Goal: Task Accomplishment & Management: Manage account settings

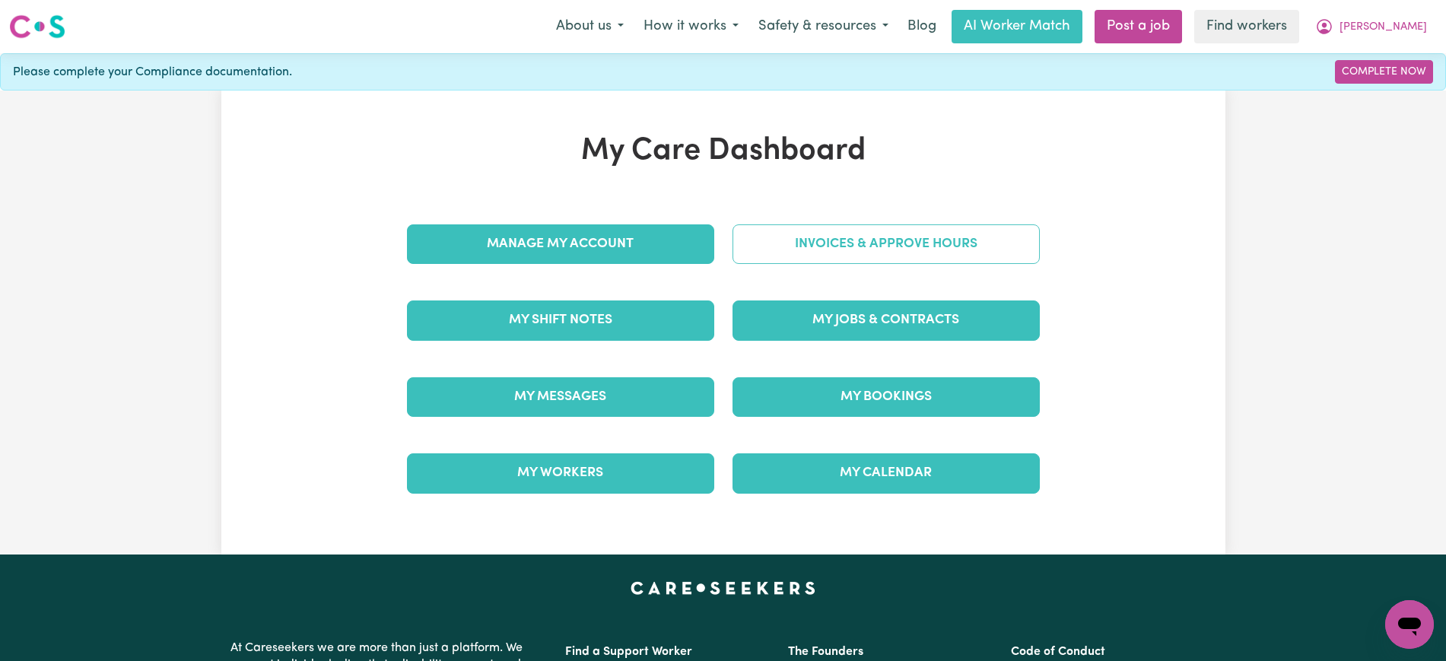
click at [809, 237] on link "Invoices & Approve Hours" at bounding box center [885, 244] width 307 height 40
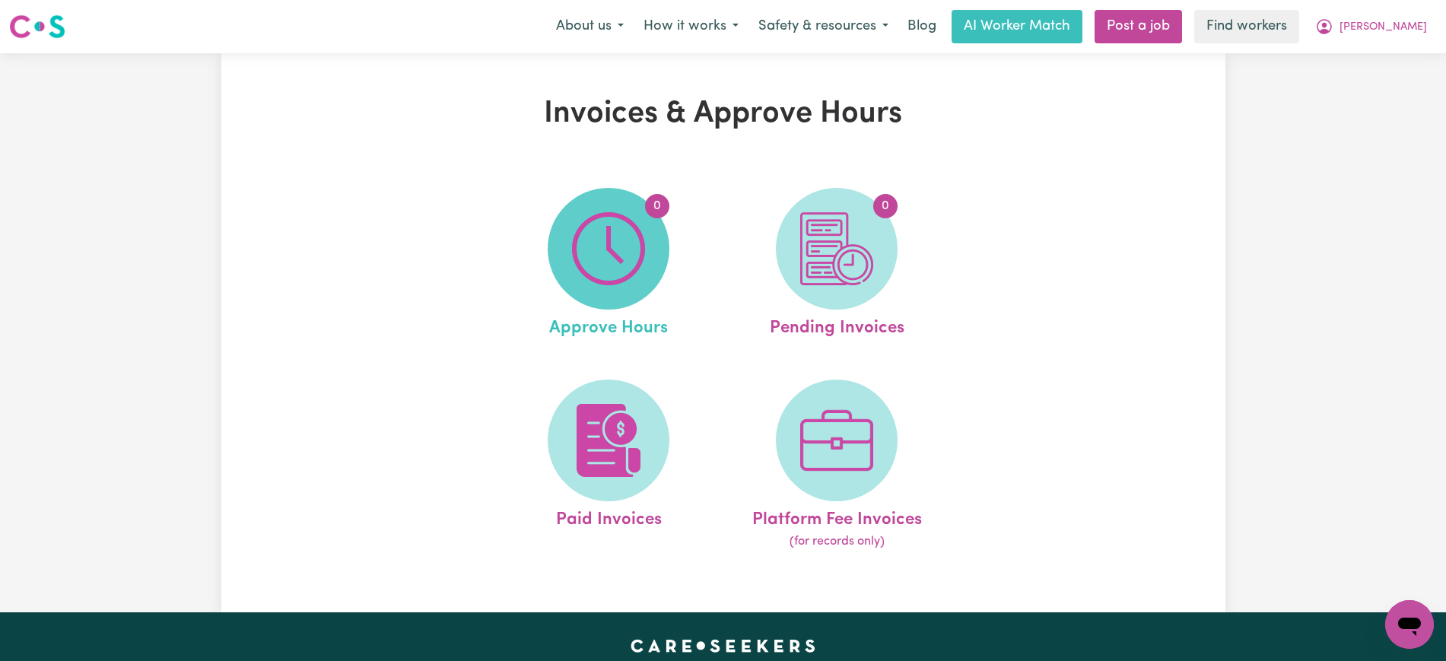
click at [617, 256] on img at bounding box center [608, 248] width 73 height 73
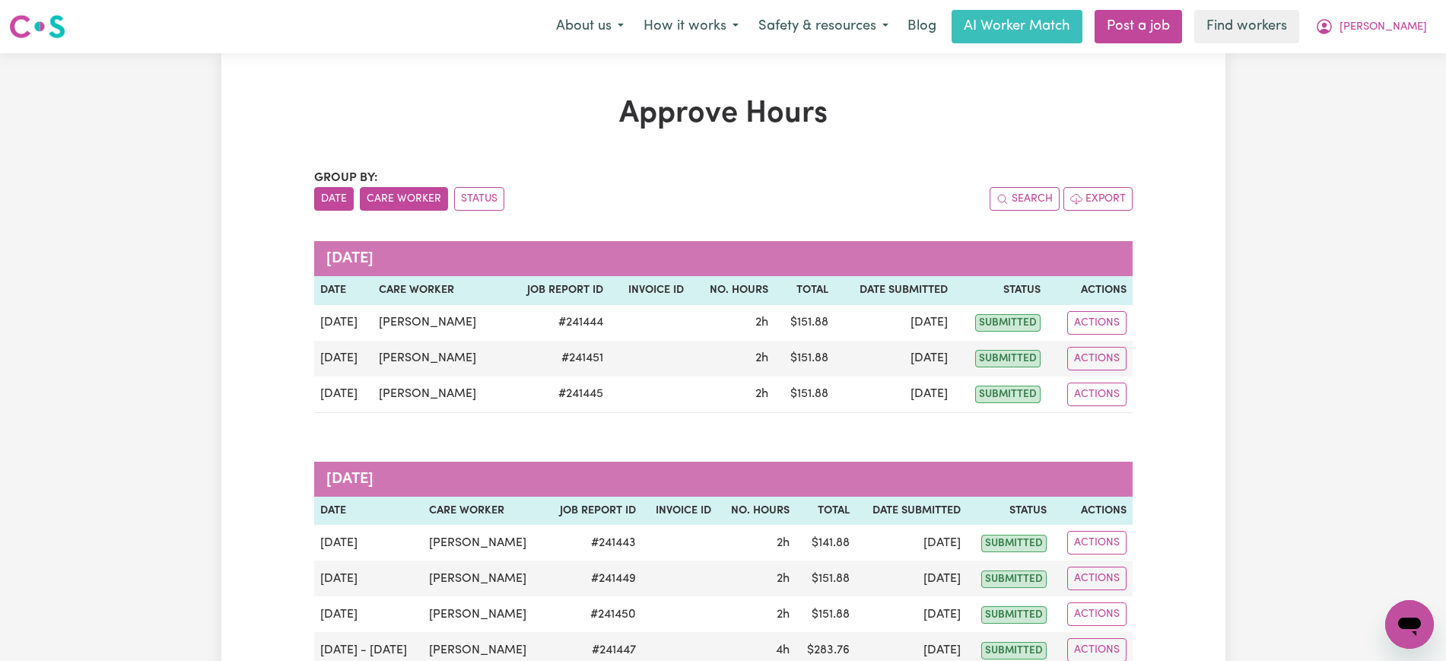
click at [431, 198] on button "Care Worker" at bounding box center [404, 199] width 88 height 24
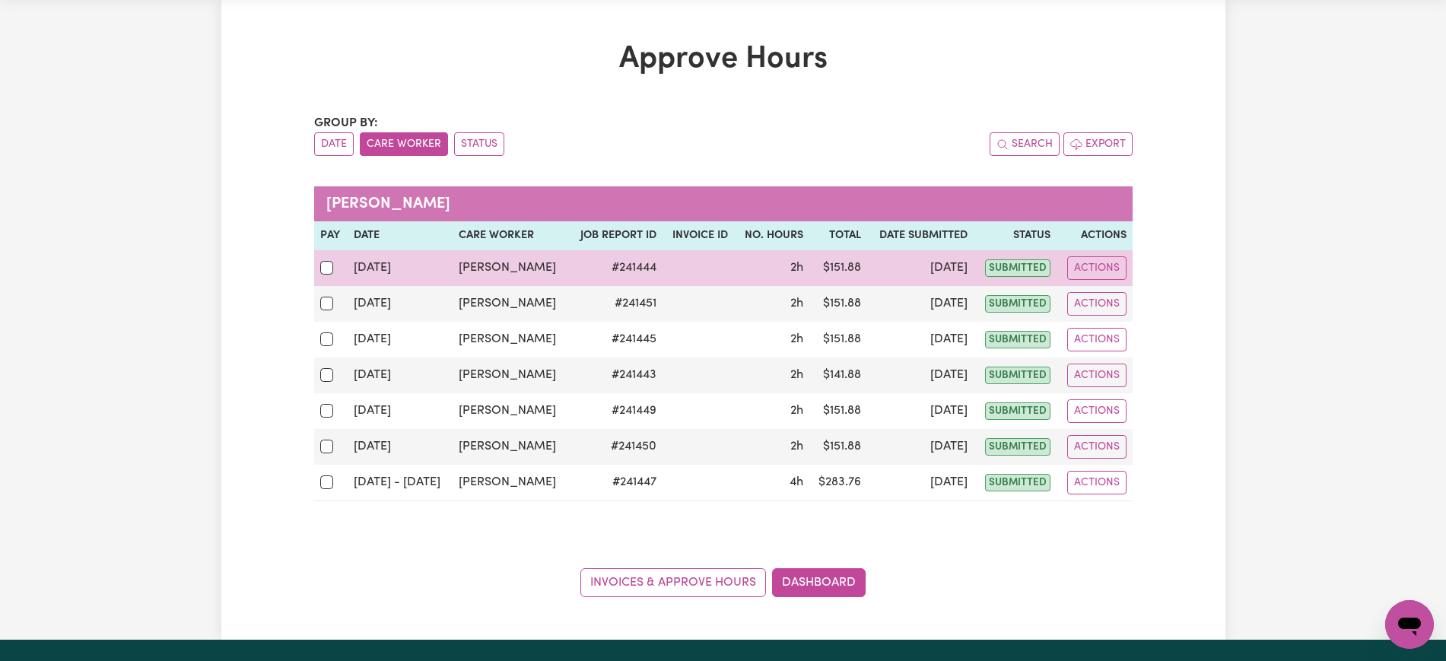
scroll to position [95, 0]
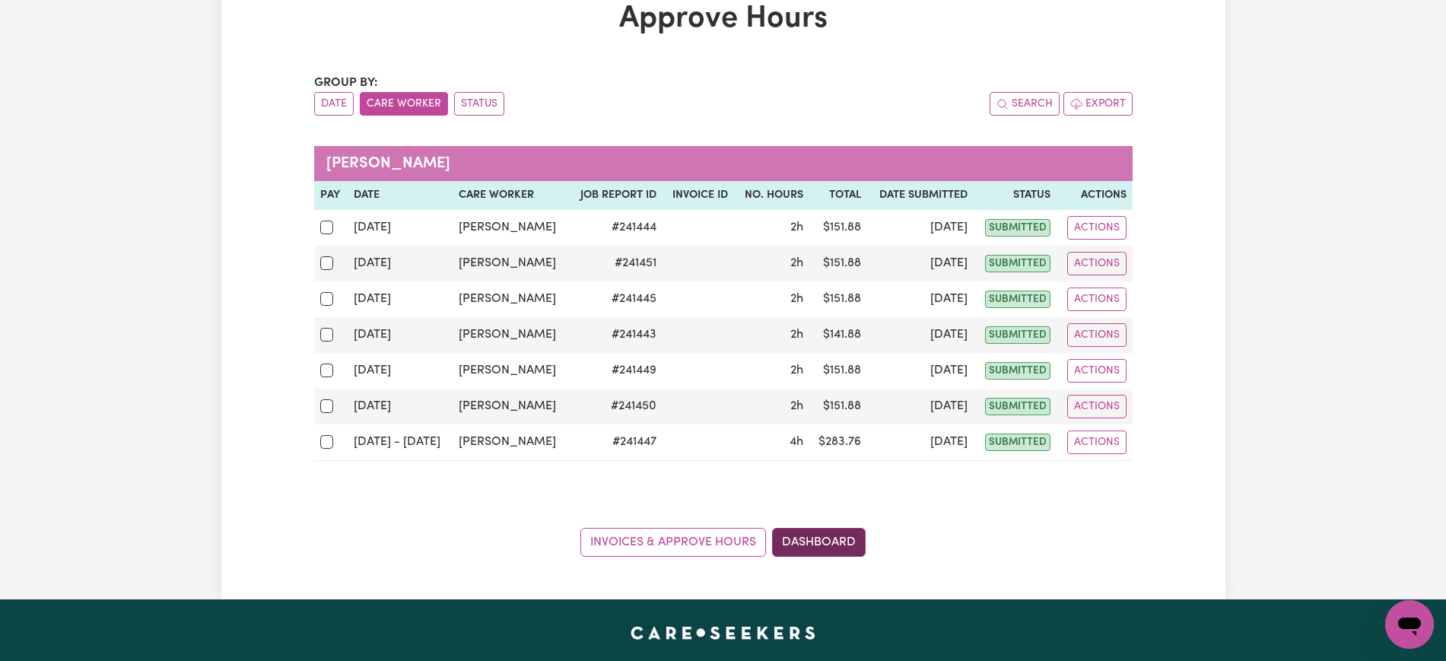
click at [834, 536] on link "Dashboard" at bounding box center [819, 542] width 94 height 29
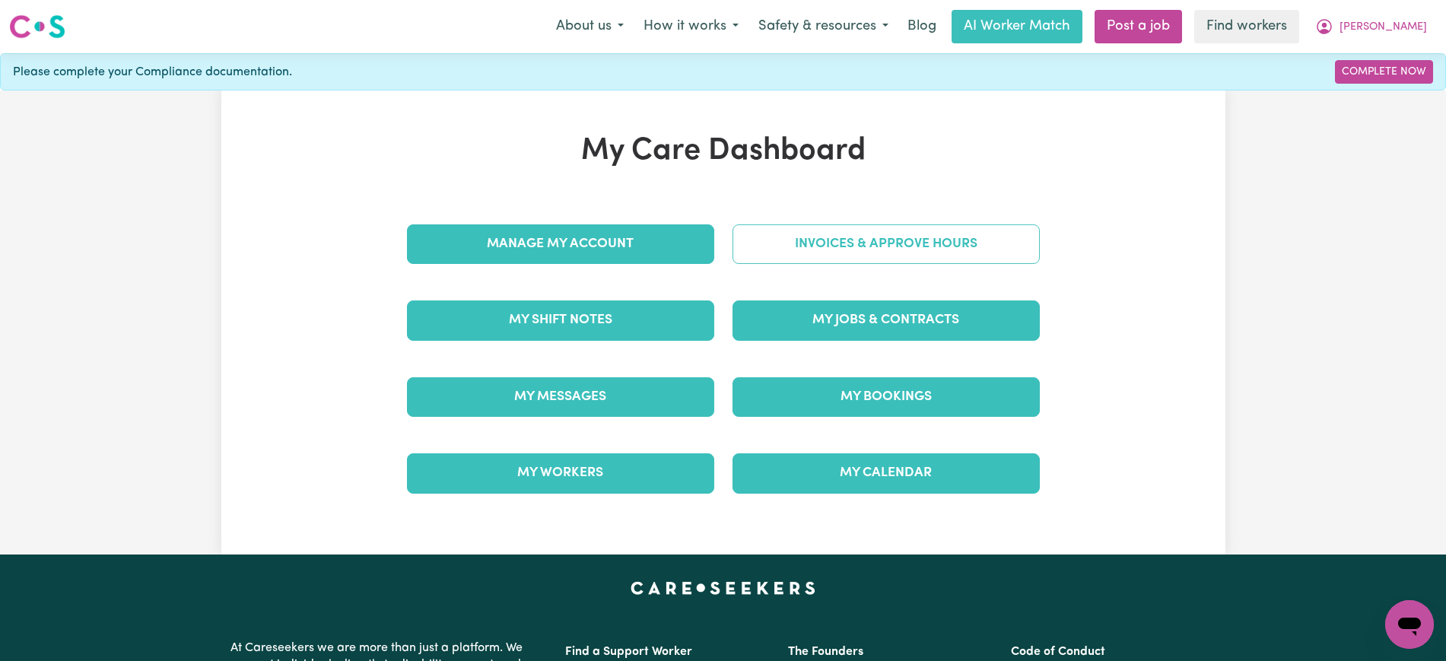
click at [813, 230] on link "Invoices & Approve Hours" at bounding box center [885, 244] width 307 height 40
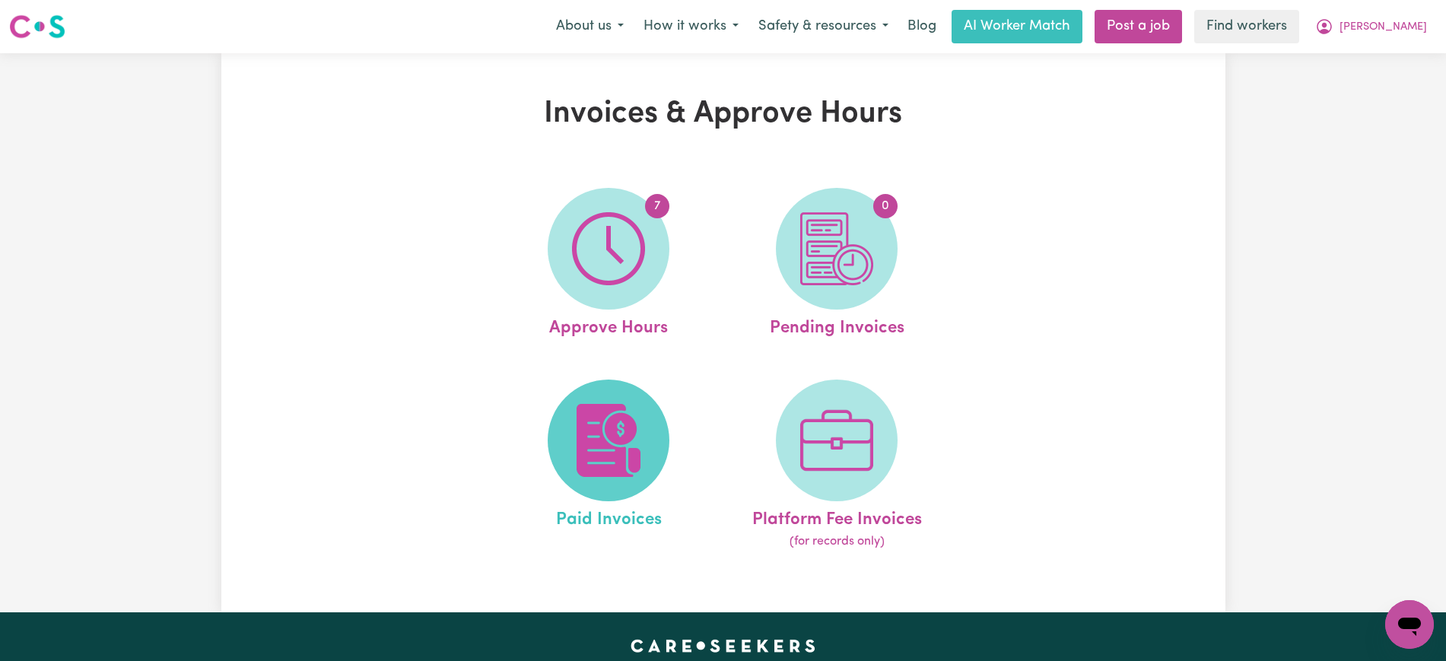
click at [597, 405] on img at bounding box center [608, 440] width 73 height 73
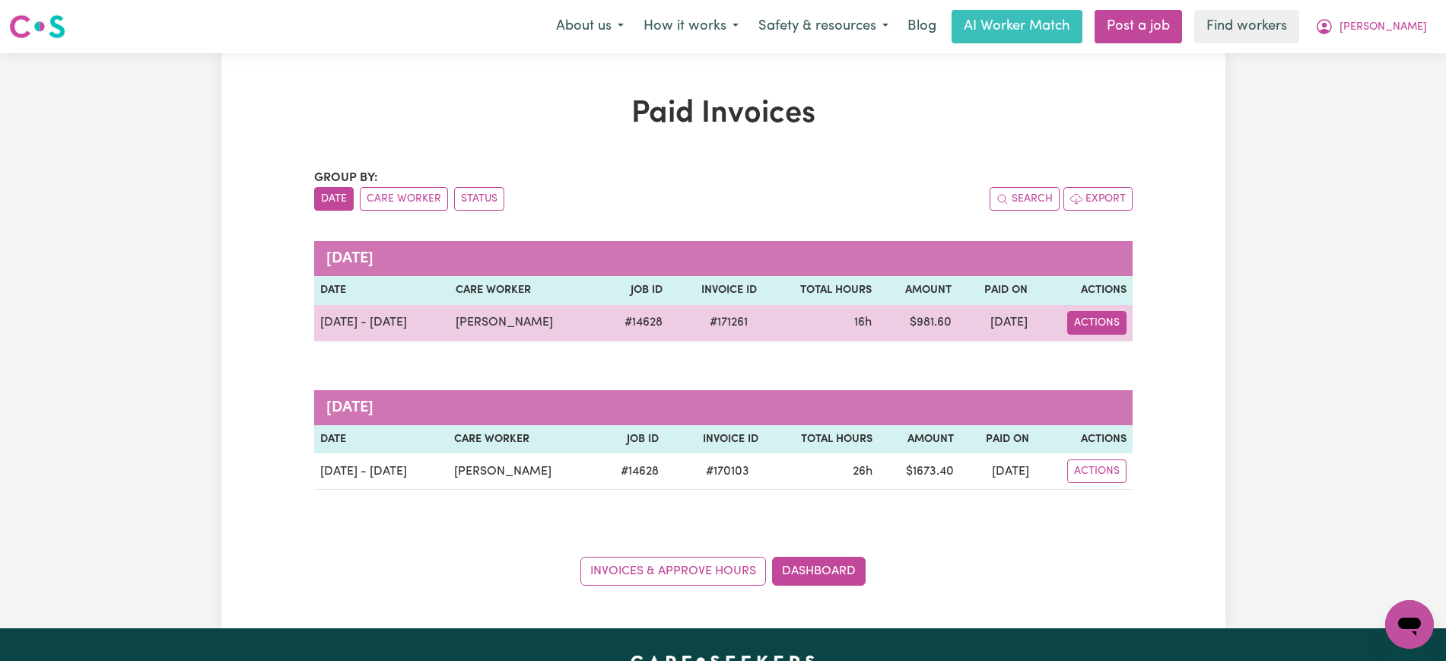
click at [1097, 326] on button "Actions" at bounding box center [1096, 323] width 59 height 24
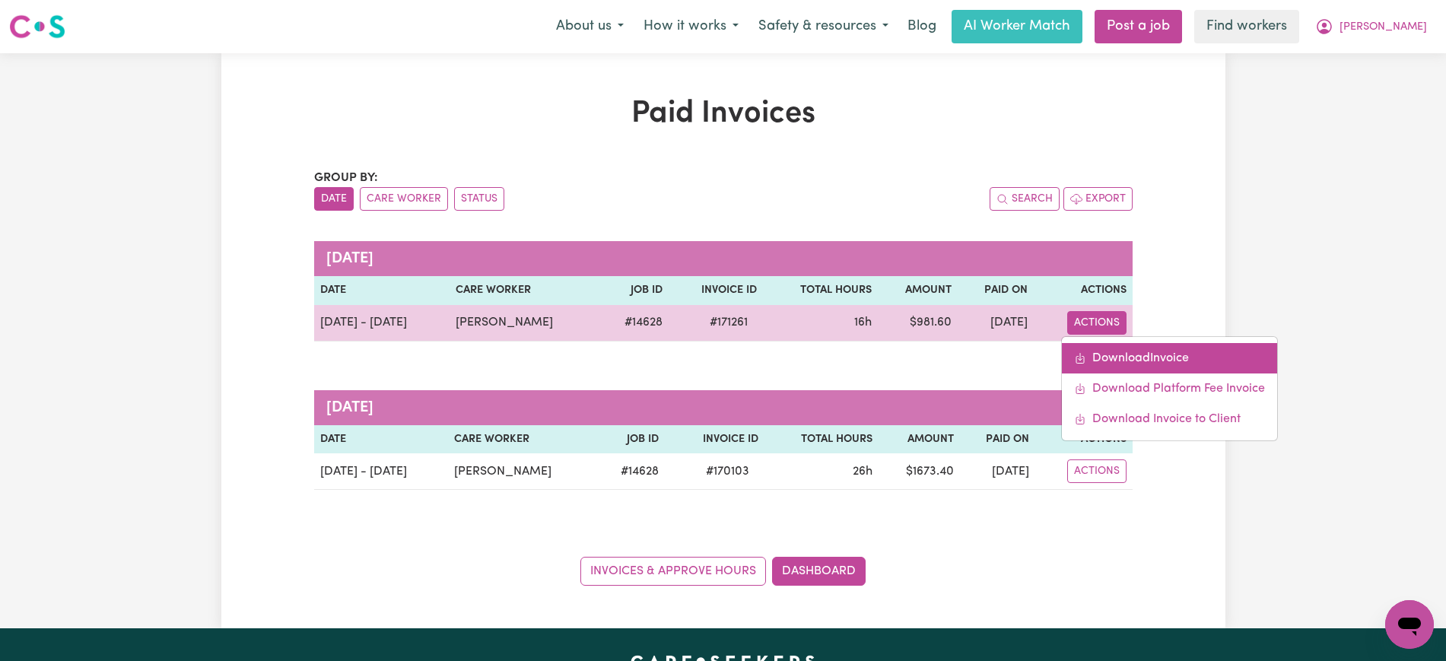
click at [1137, 351] on link "Download Invoice" at bounding box center [1169, 358] width 215 height 30
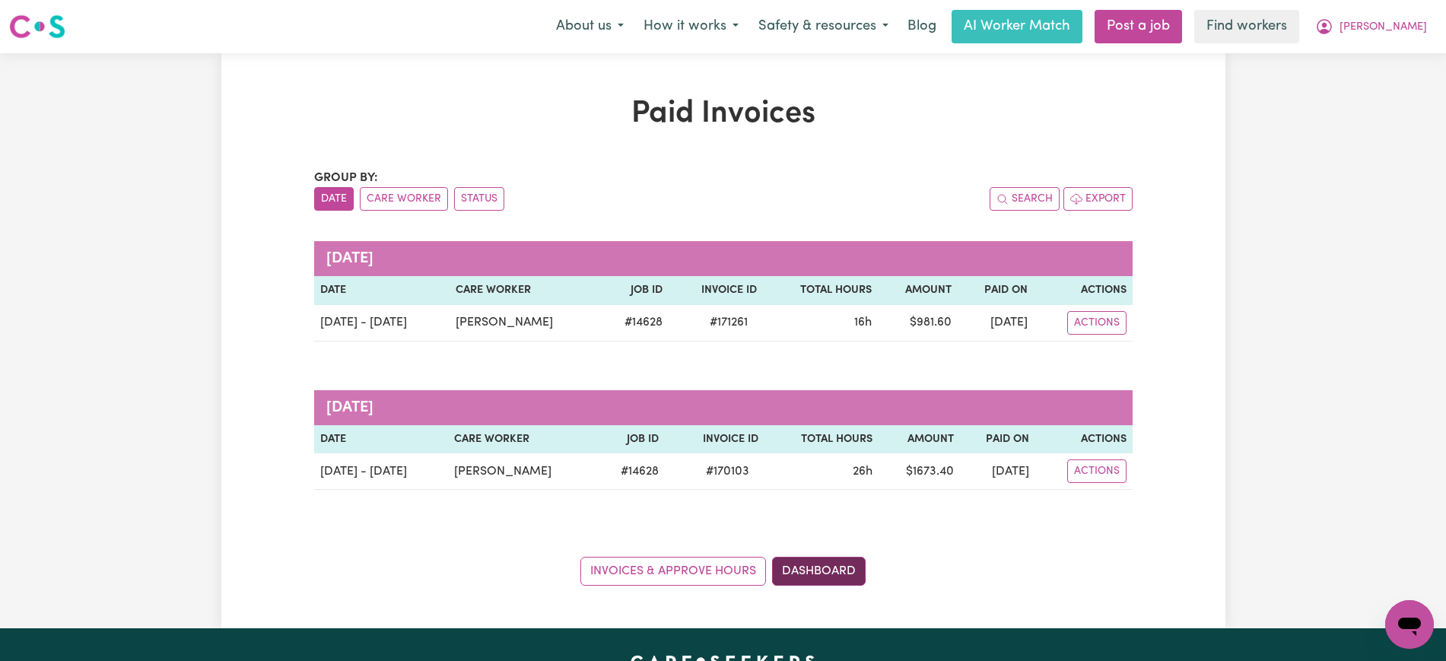
click at [823, 567] on link "Dashboard" at bounding box center [819, 571] width 94 height 29
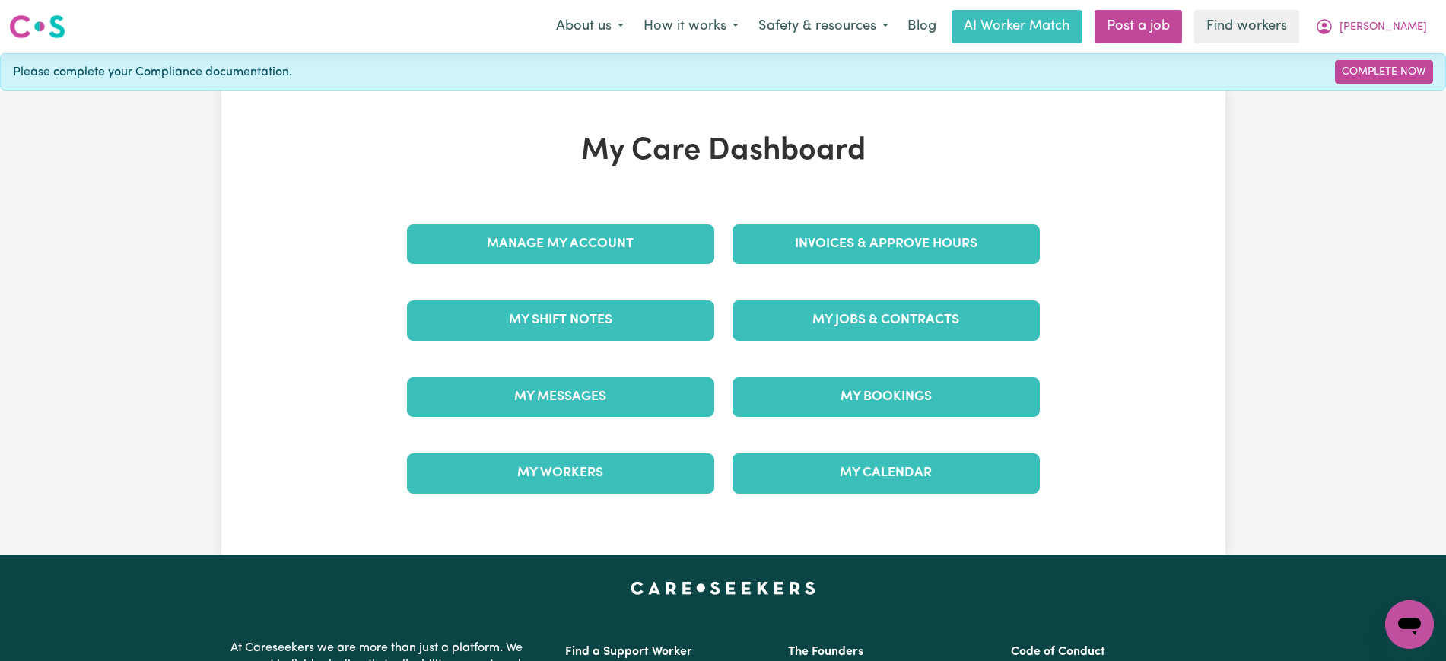
click at [768, 221] on div "Invoices & Approve Hours" at bounding box center [886, 244] width 326 height 76
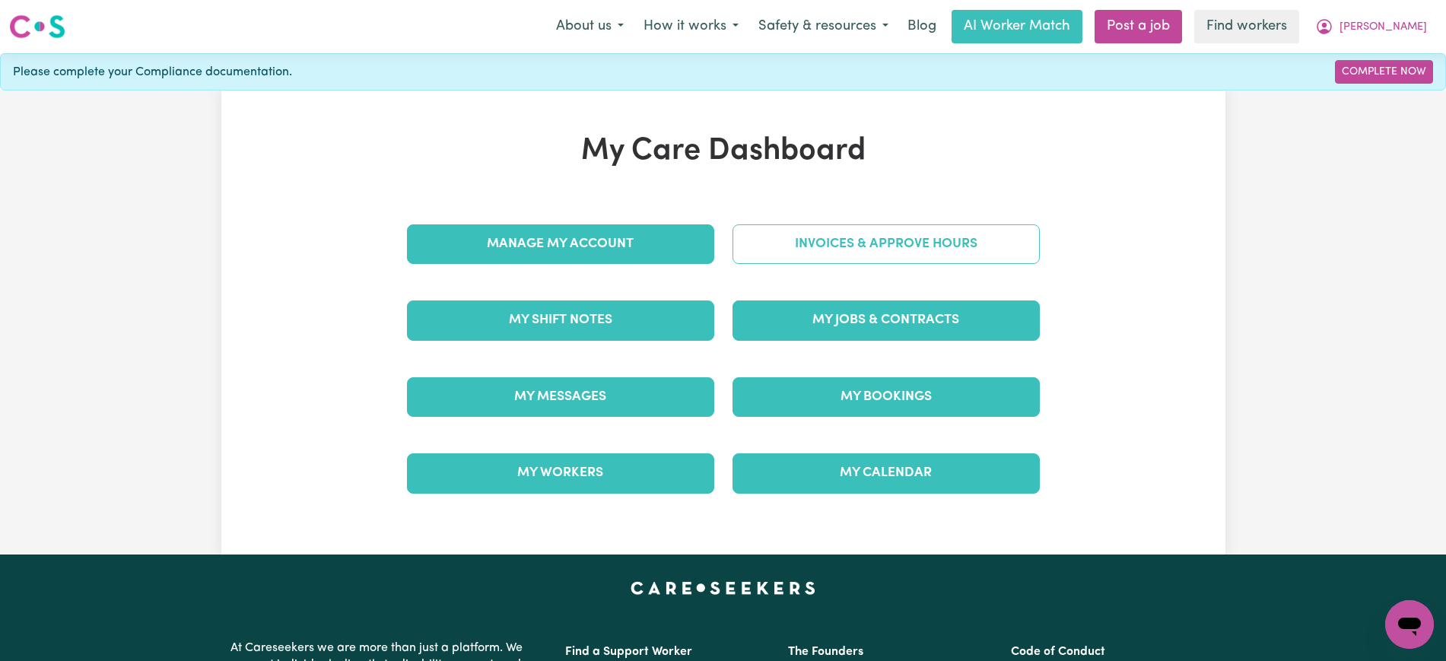
click at [751, 257] on link "Invoices & Approve Hours" at bounding box center [885, 244] width 307 height 40
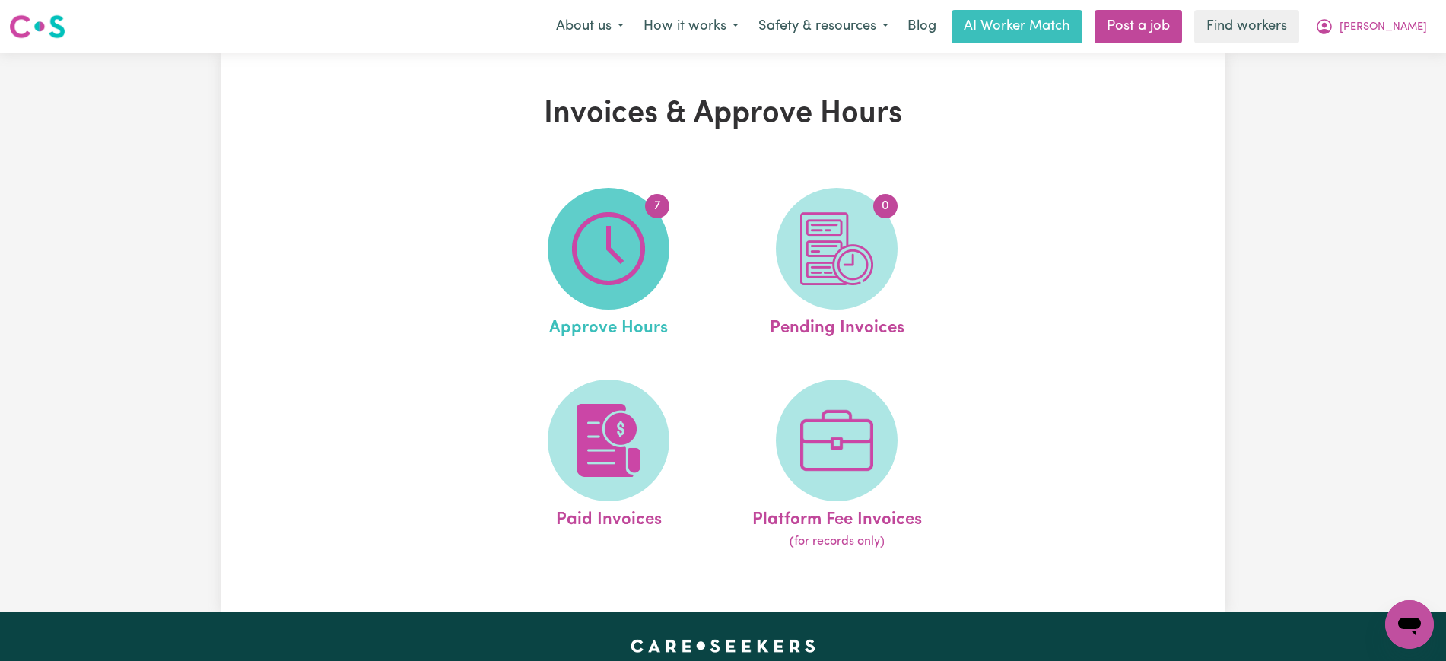
click at [629, 256] on img at bounding box center [608, 248] width 73 height 73
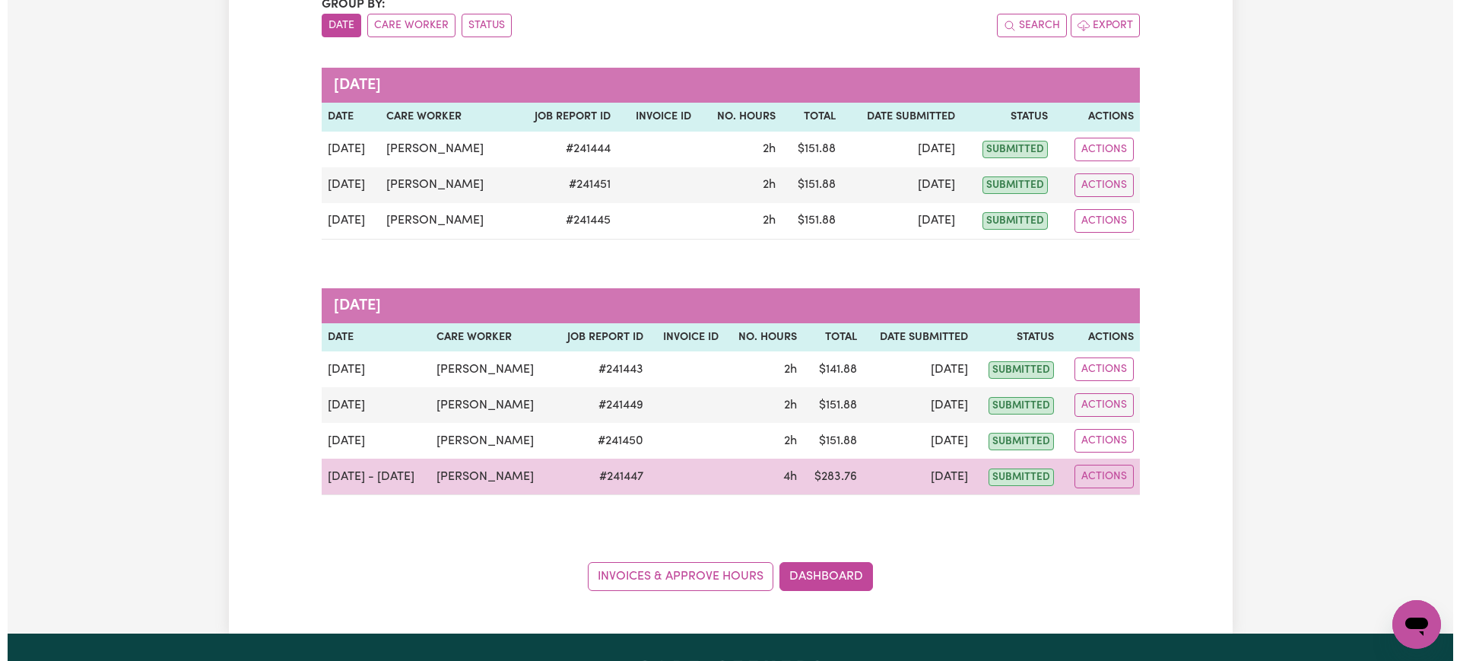
scroll to position [190, 0]
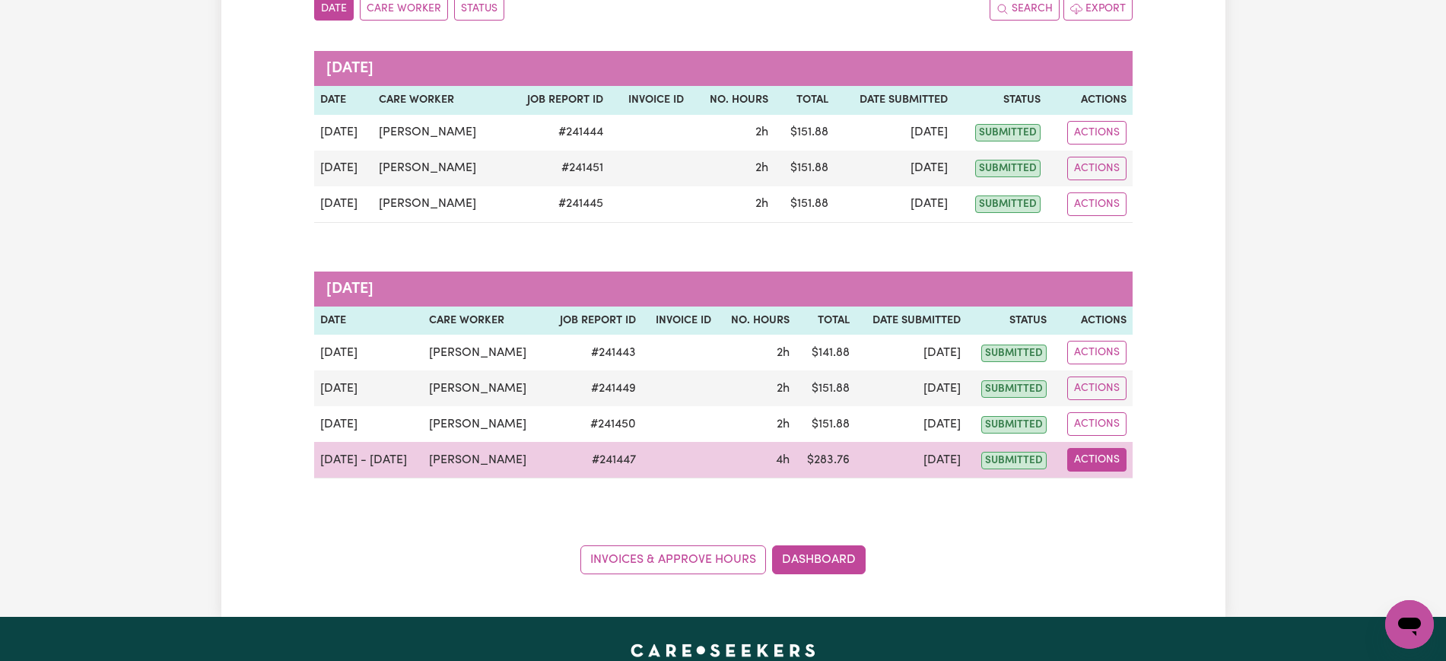
click at [1088, 459] on button "Actions" at bounding box center [1096, 460] width 59 height 24
click at [1107, 500] on link "View Job Report" at bounding box center [1131, 495] width 130 height 30
select select "pm"
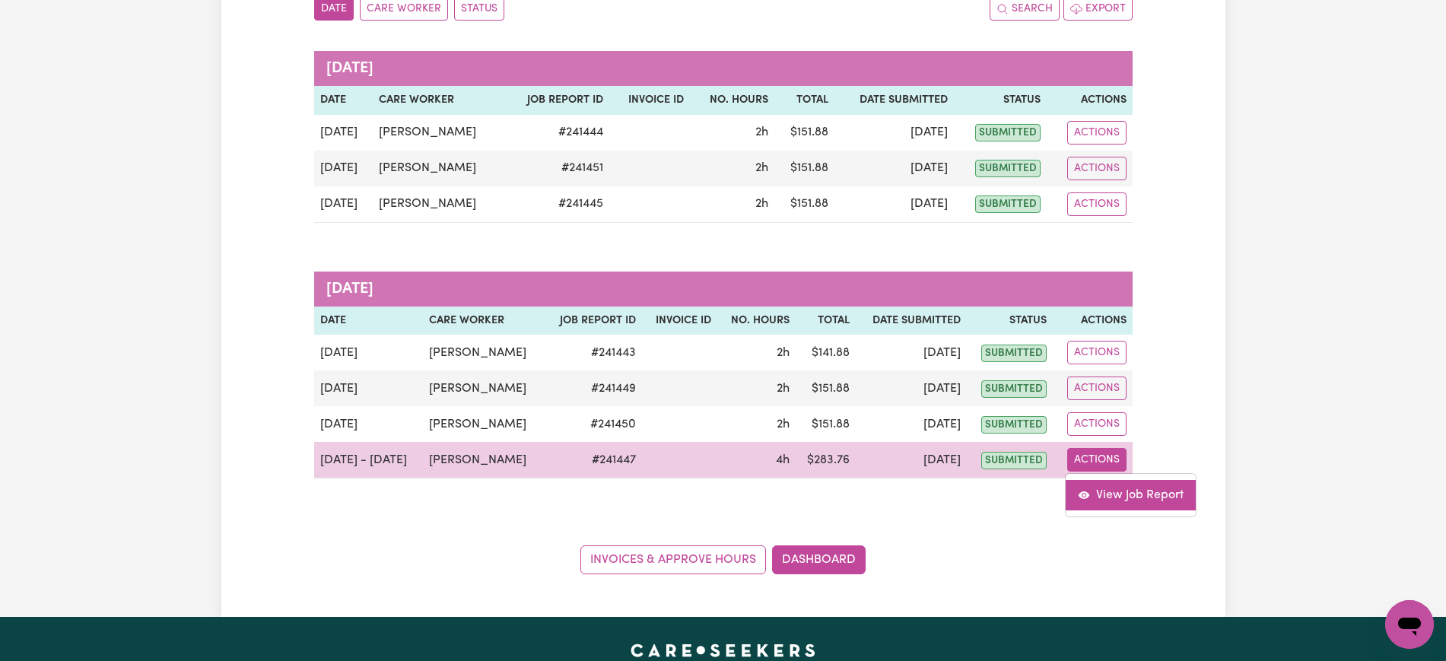
select select "pm"
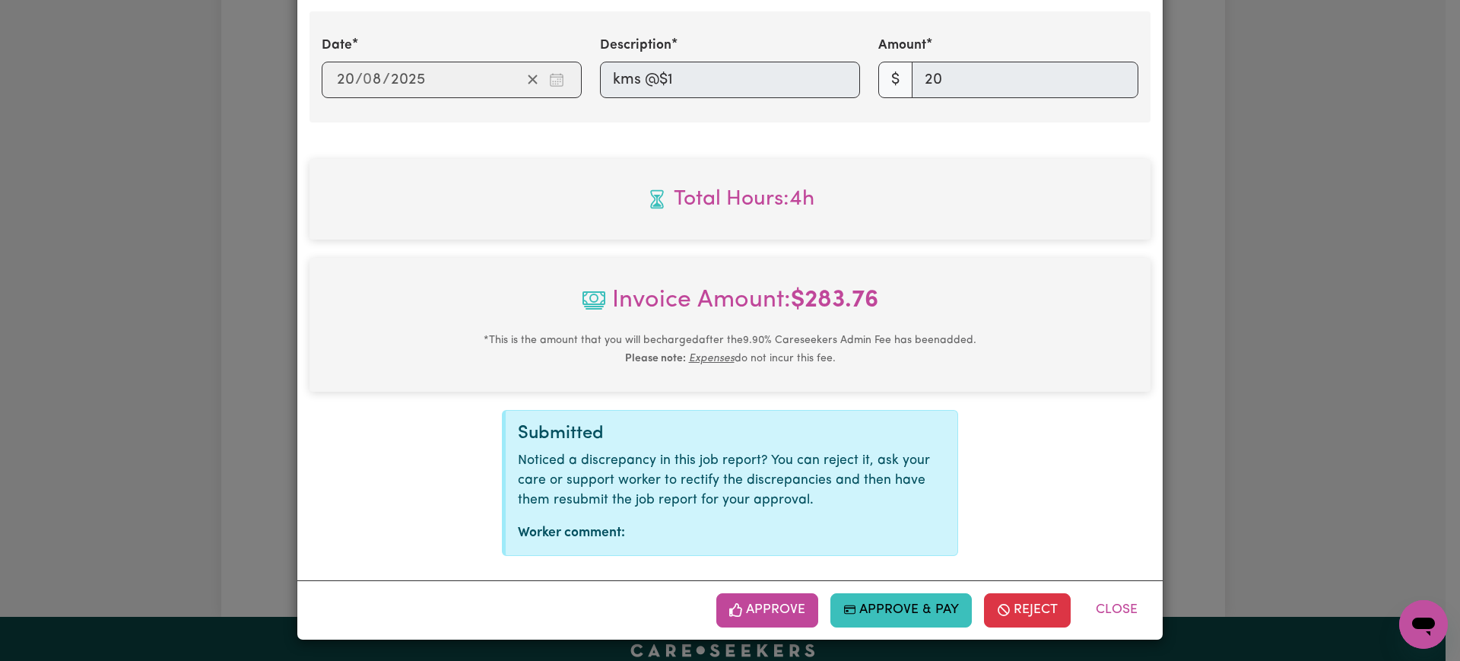
scroll to position [812, 0]
click at [1006, 605] on button "Reject" at bounding box center [1027, 609] width 87 height 33
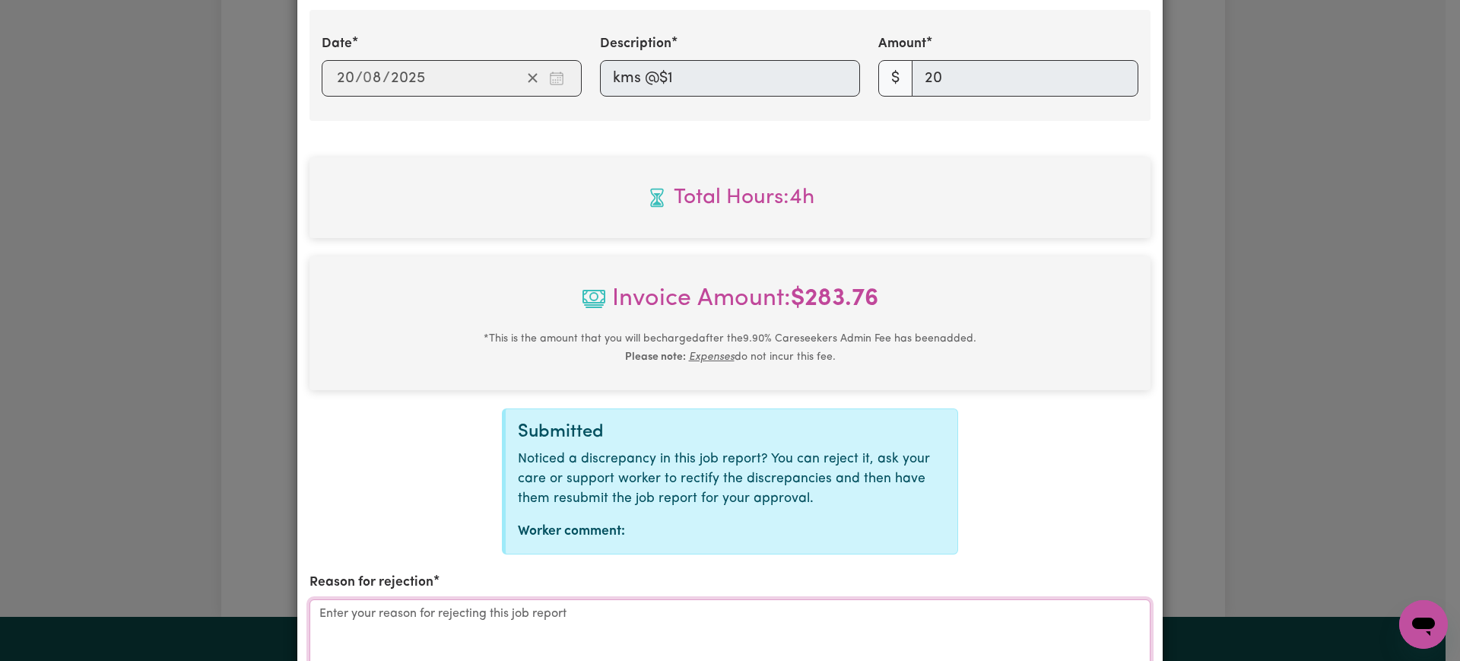
click at [444, 608] on textarea "Reason for rejection" at bounding box center [730, 656] width 841 height 114
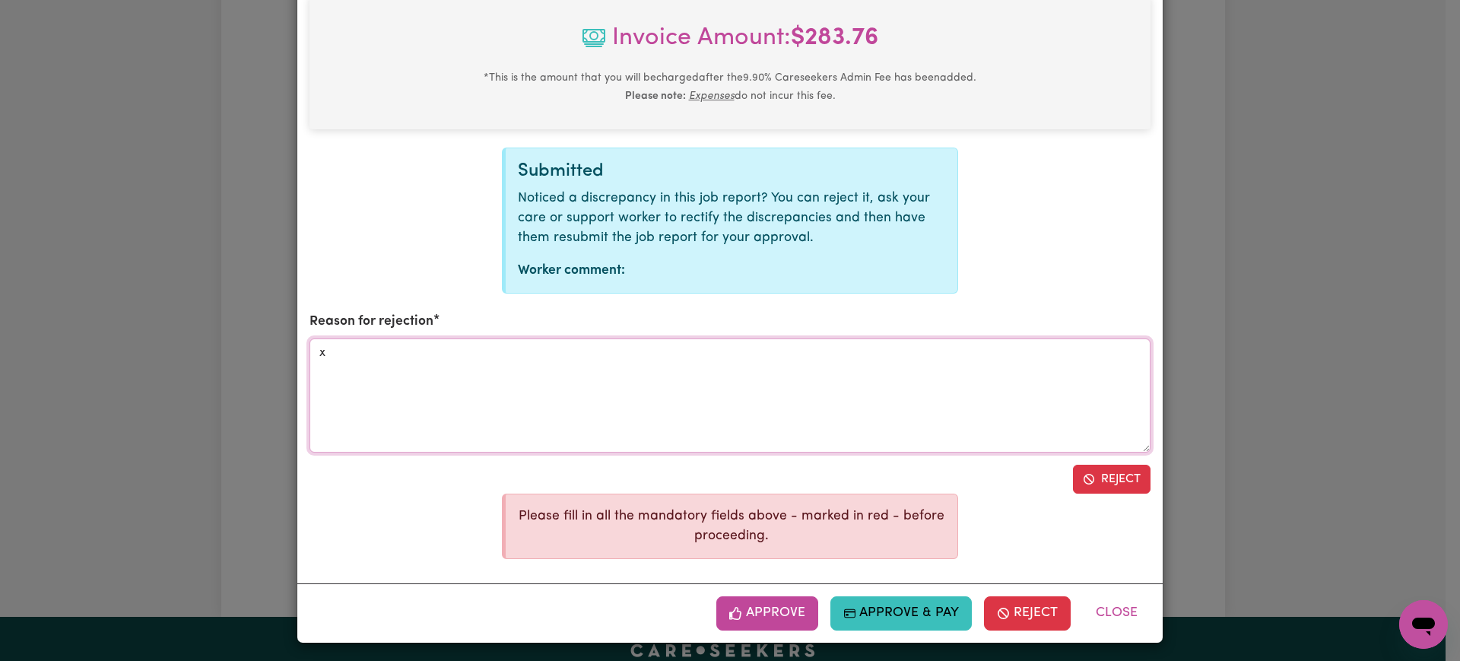
scroll to position [1077, 0]
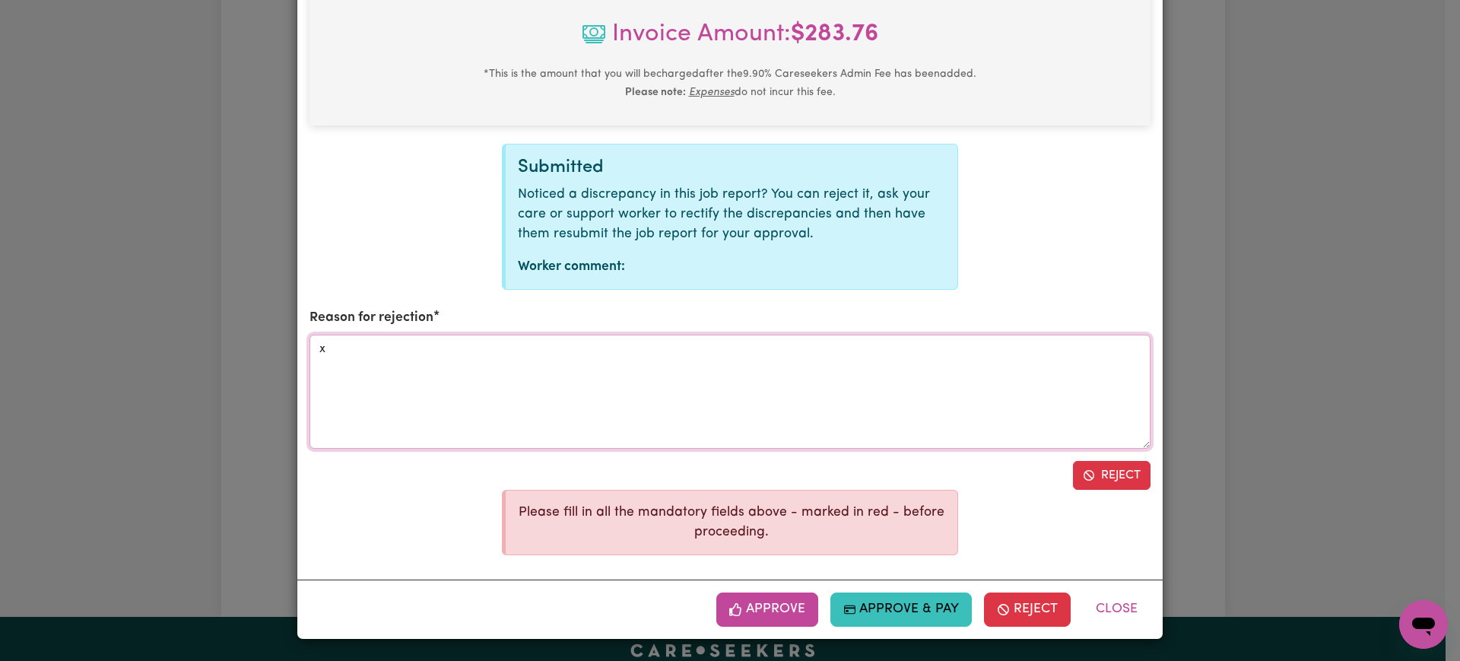
type textarea "x"
click at [1065, 469] on div "Reject" at bounding box center [730, 475] width 841 height 29
click at [1345, 269] on div "Job Report # 241447 - [PERSON_NAME] Summary Job report # 241447 Client name: [P…" at bounding box center [730, 330] width 1460 height 661
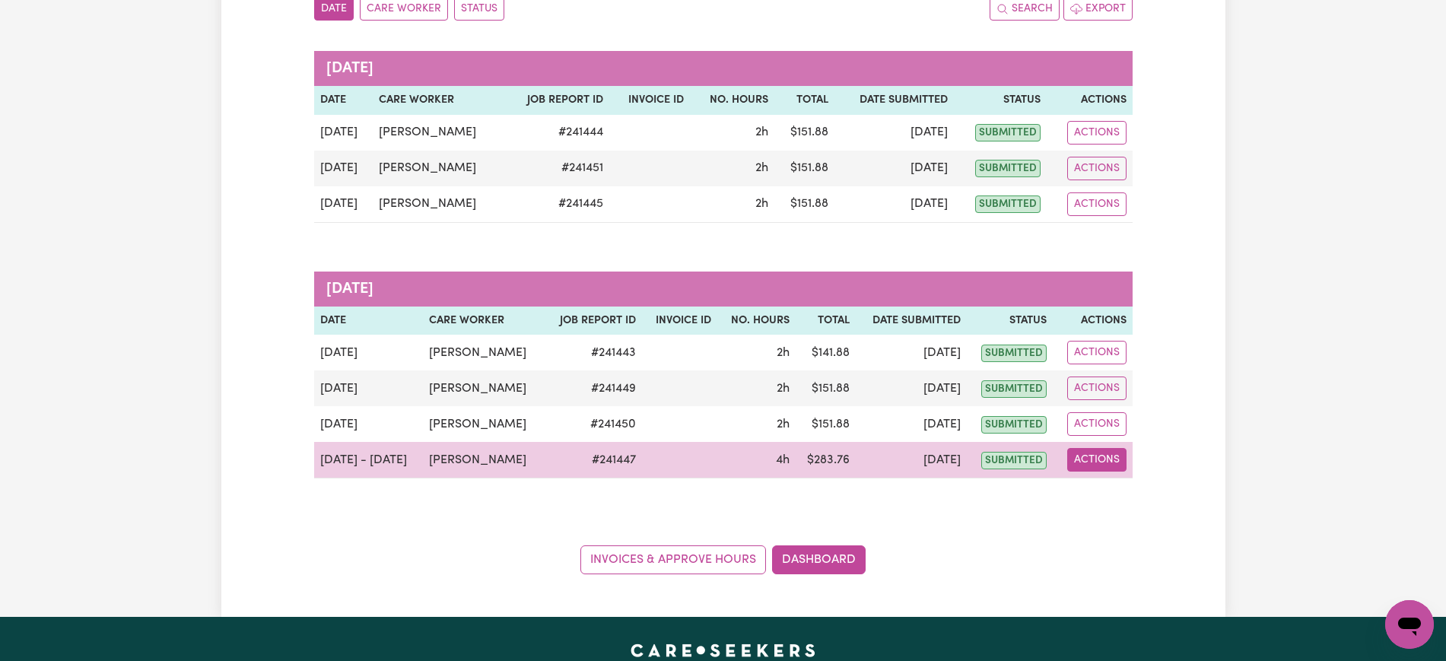
click at [1097, 460] on button "Actions" at bounding box center [1096, 460] width 59 height 24
click at [1099, 494] on link "View Job Report" at bounding box center [1131, 495] width 130 height 30
select select "pm"
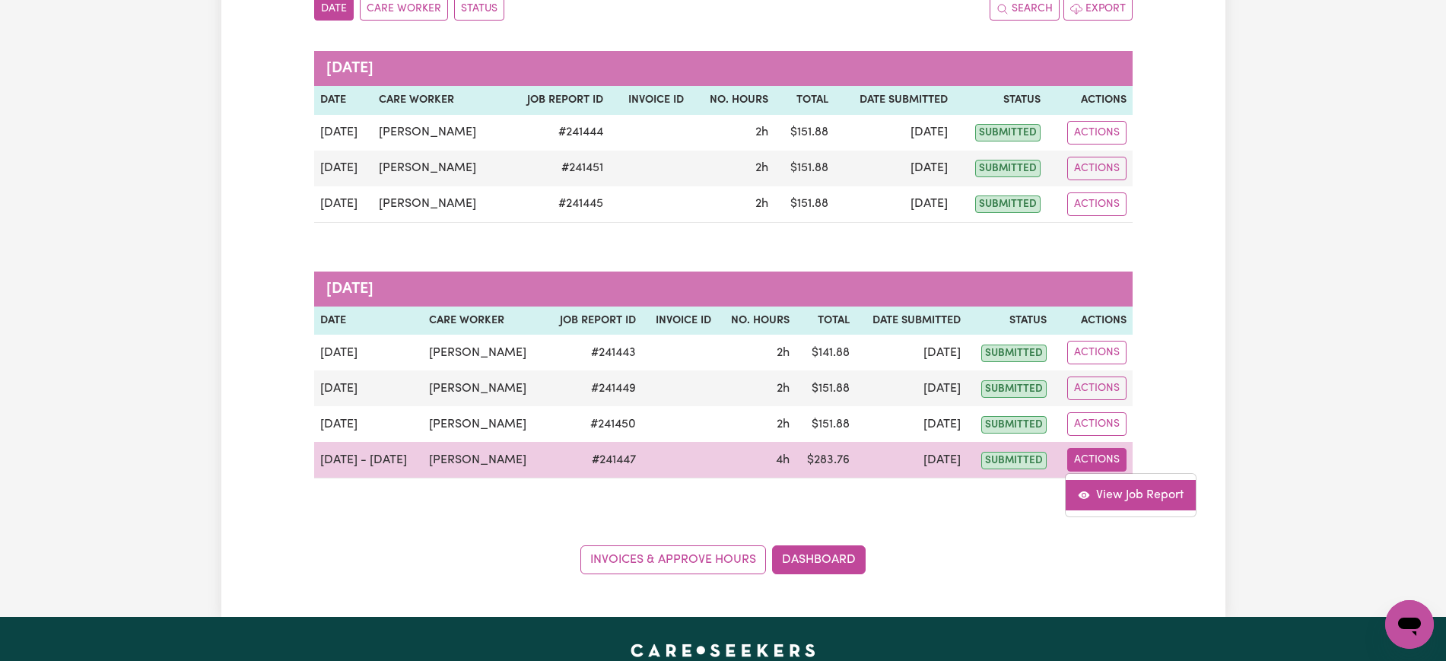
select select "pm"
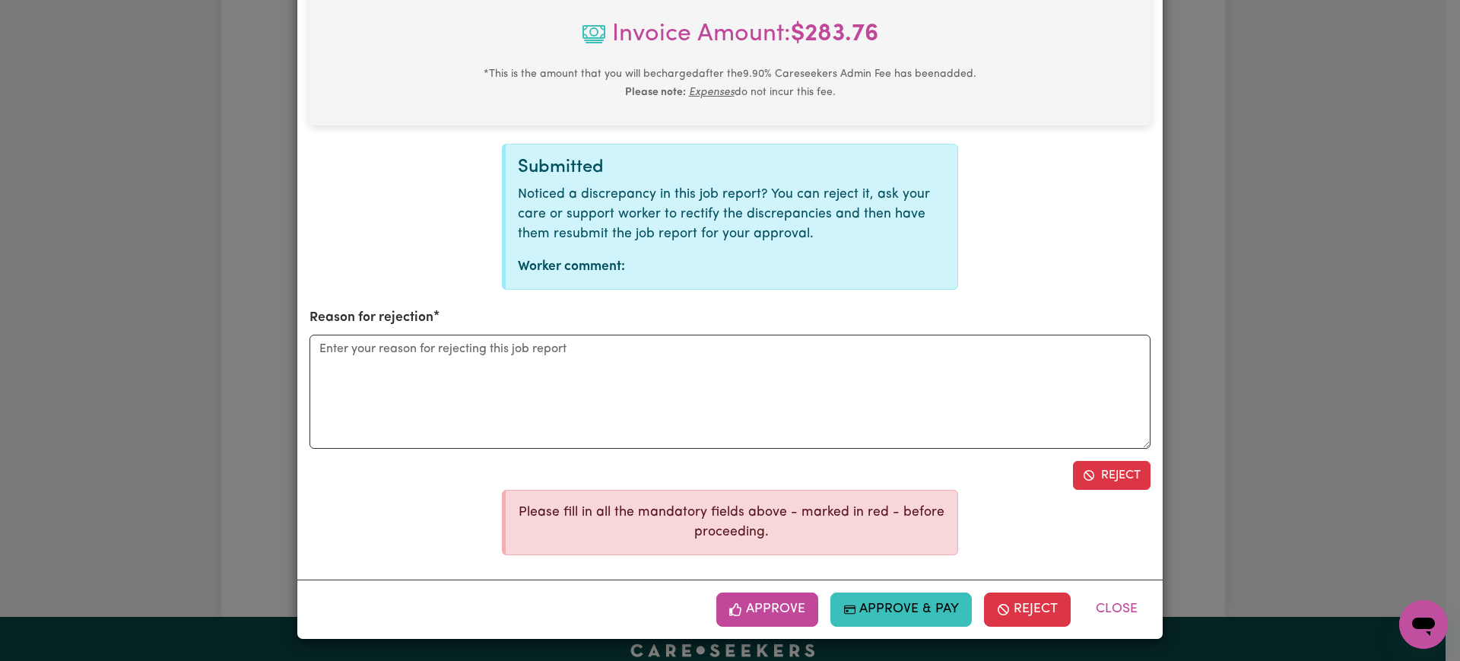
click at [428, 316] on label "Reason for rejection" at bounding box center [372, 318] width 124 height 20
click at [428, 335] on textarea "Reason for rejection" at bounding box center [730, 392] width 841 height 114
click at [483, 370] on textarea "Reason for rejection" at bounding box center [730, 392] width 841 height 114
type textarea "x"
click at [1104, 476] on button "Reject" at bounding box center [1112, 475] width 78 height 29
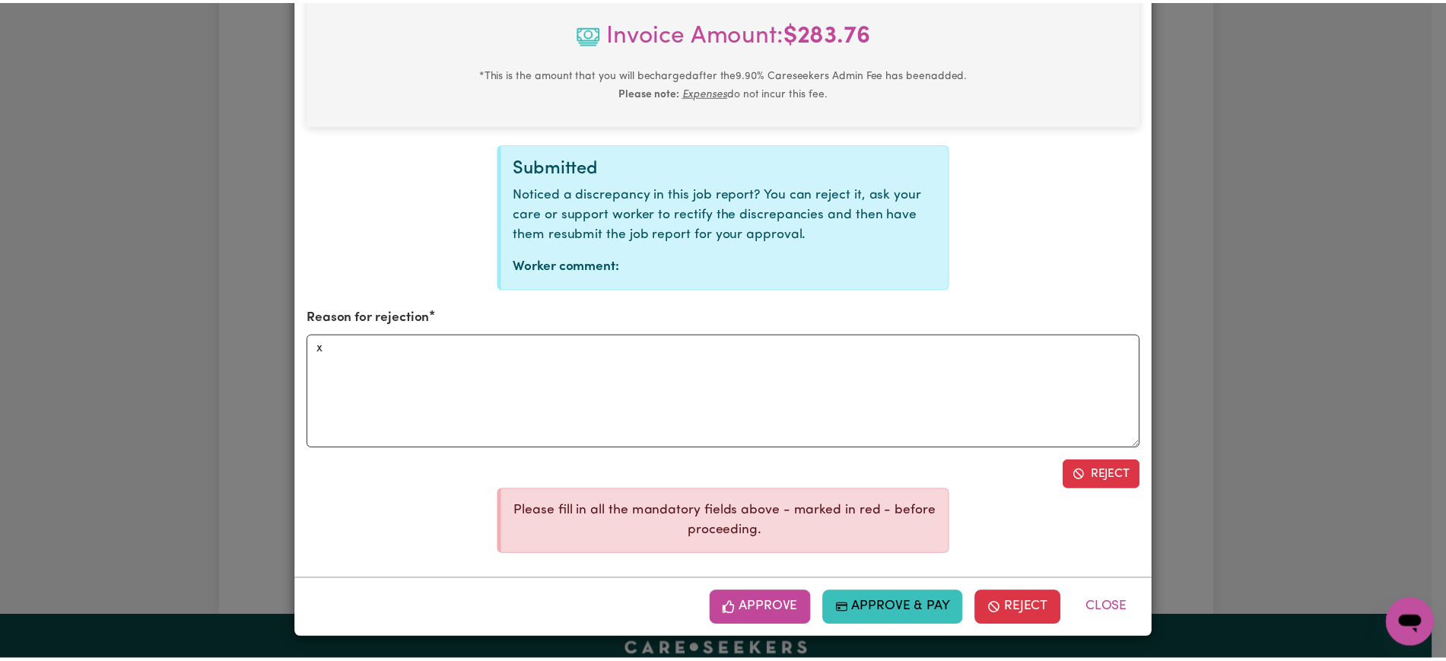
scroll to position [812, 0]
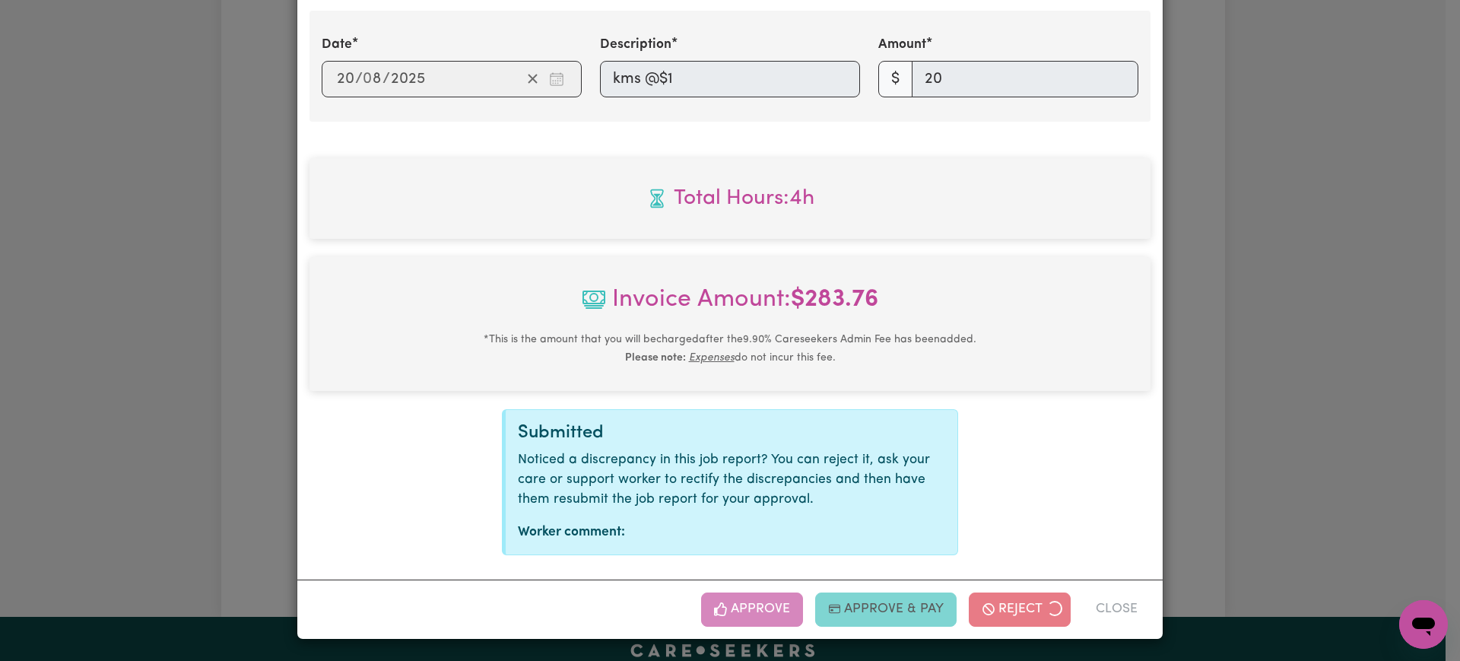
drag, startPoint x: 1262, startPoint y: 361, endPoint x: 1329, endPoint y: 230, distance: 146.3
click at [1263, 360] on div "Job Report # 241447 - [PERSON_NAME] Summary Job report # 241447 Client name: [P…" at bounding box center [730, 330] width 1460 height 661
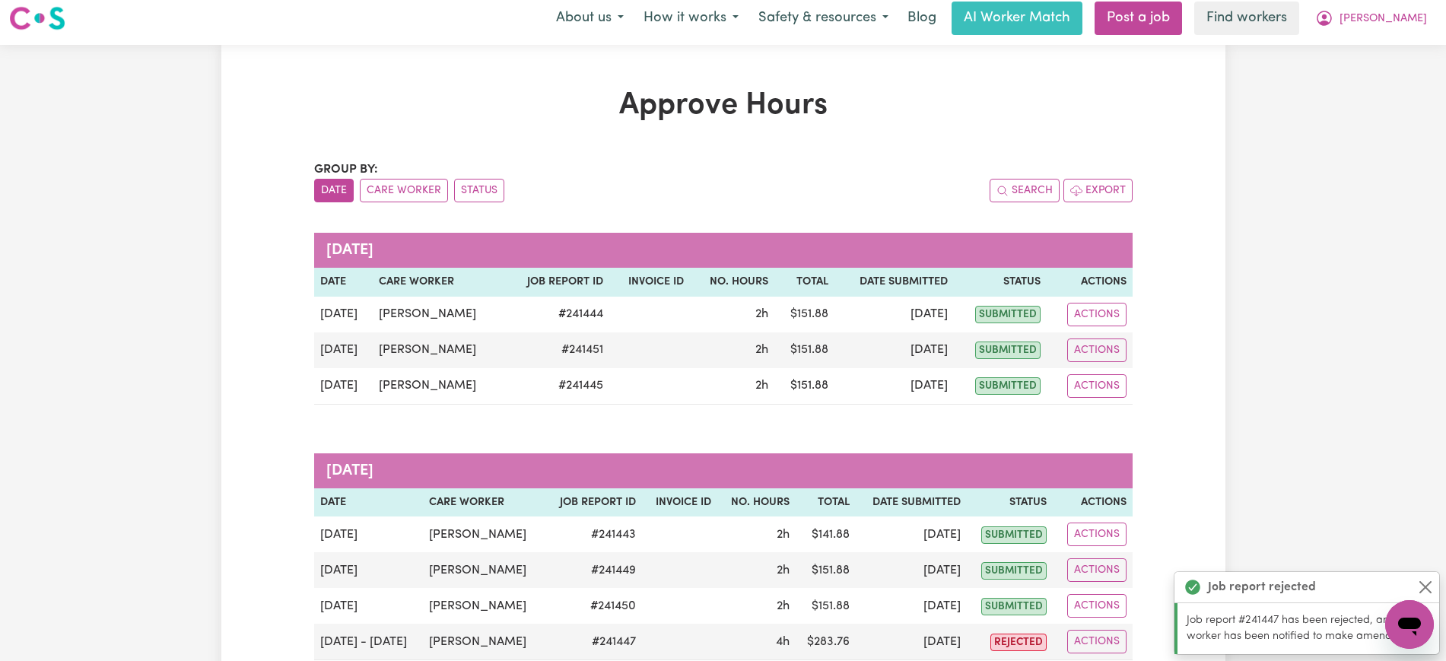
scroll to position [0, 0]
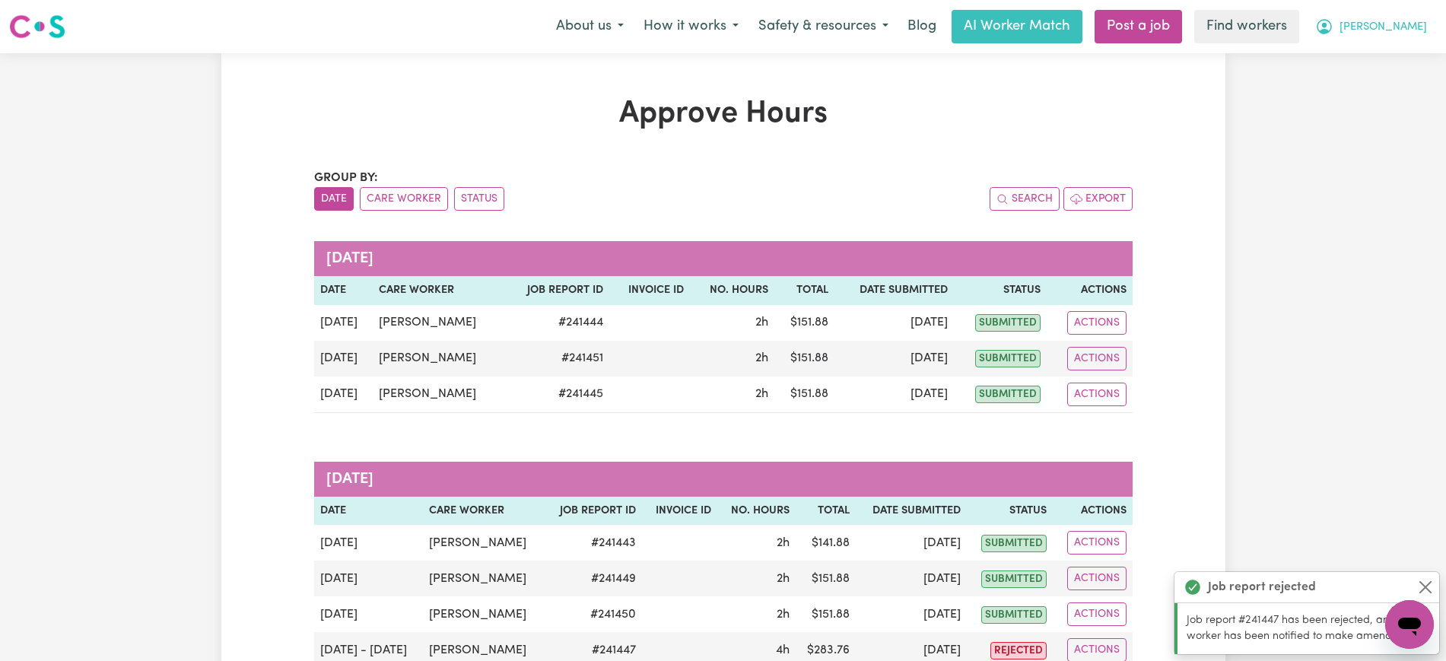
click at [1400, 29] on span "[PERSON_NAME]" at bounding box center [1382, 27] width 87 height 17
click at [1404, 90] on link "Logout" at bounding box center [1376, 87] width 120 height 29
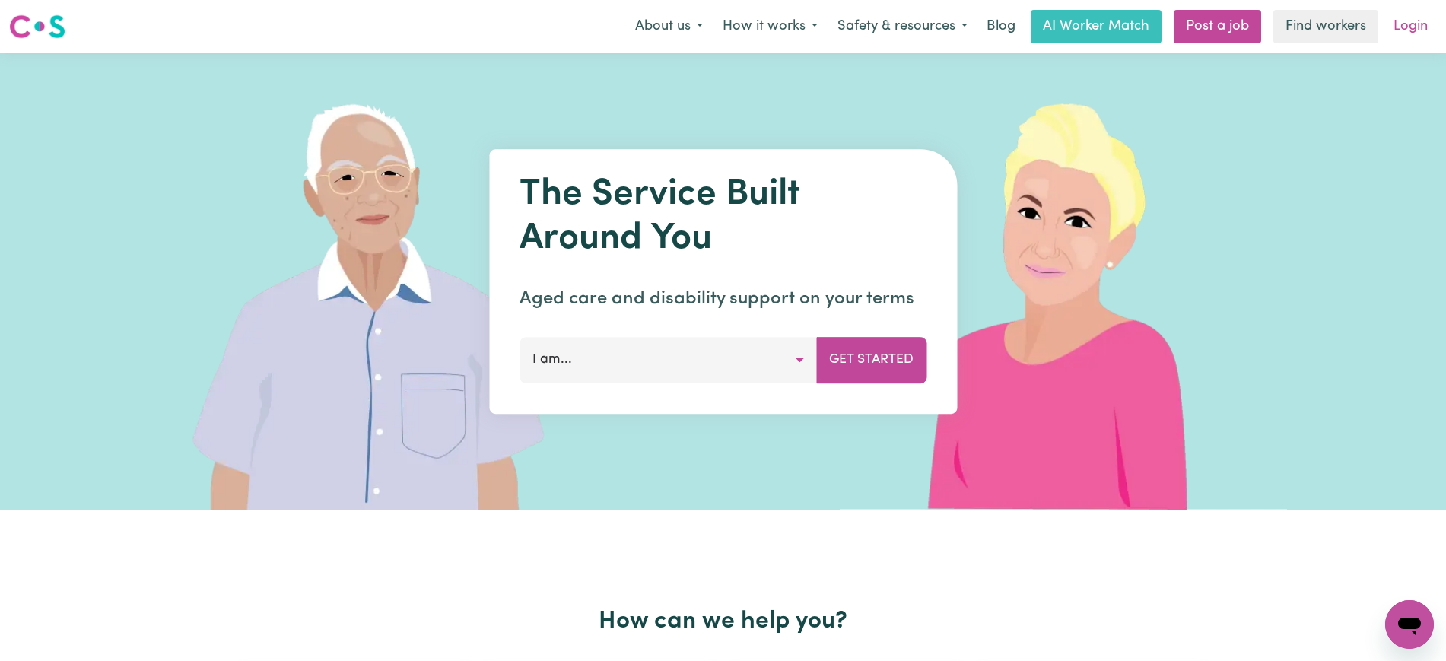
click at [1413, 29] on link "Login" at bounding box center [1410, 26] width 52 height 33
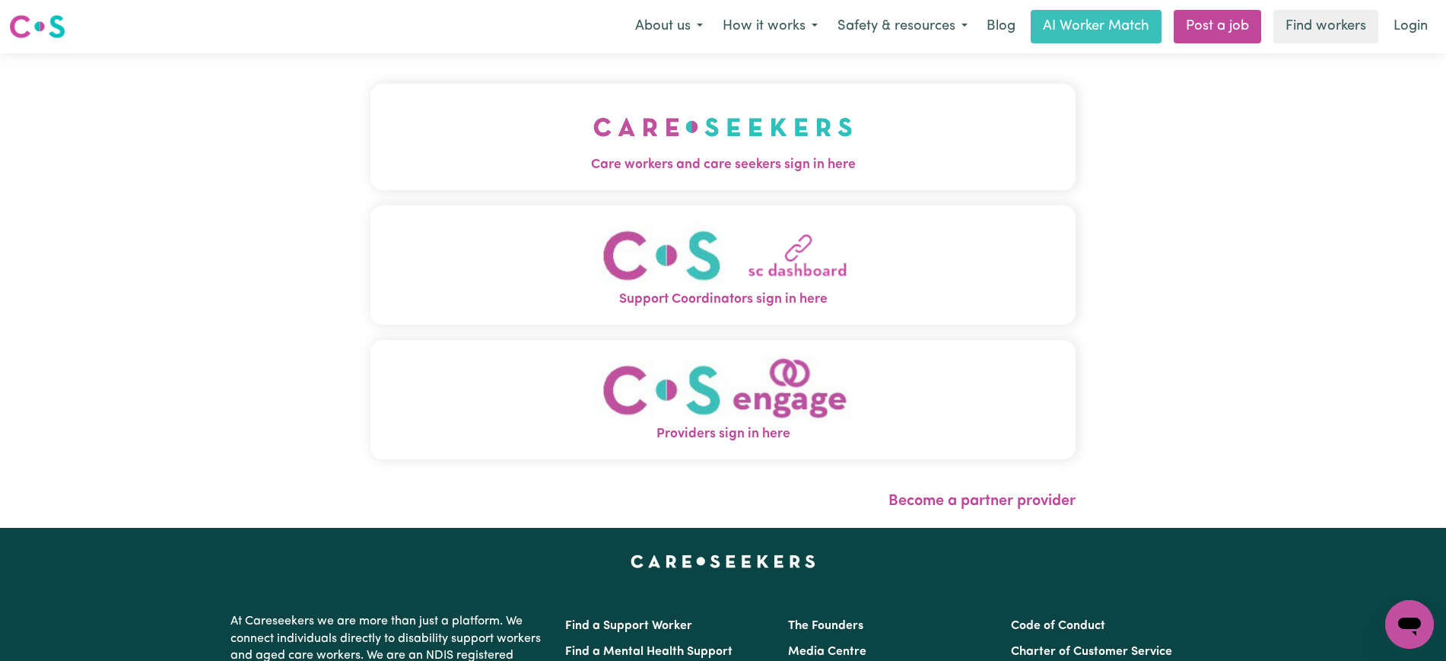
click at [667, 135] on img "Care workers and care seekers sign in here" at bounding box center [722, 127] width 259 height 56
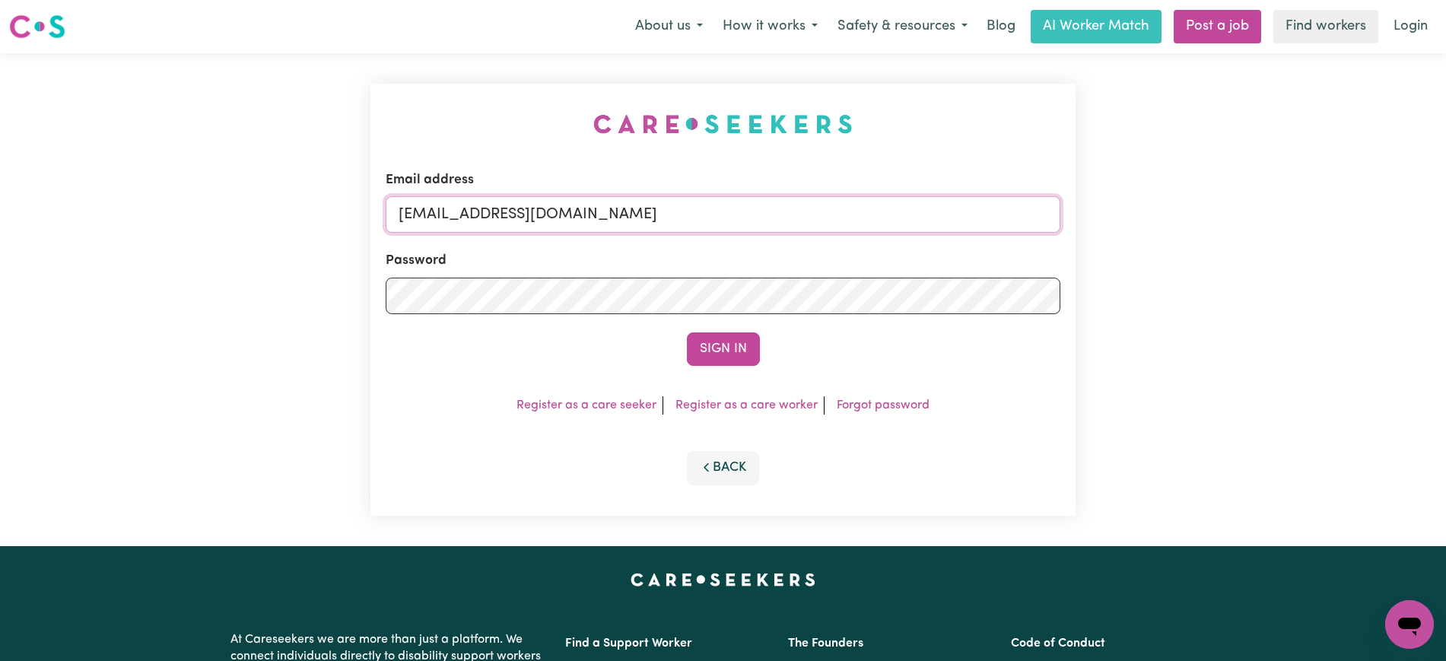
drag, startPoint x: 480, startPoint y: 210, endPoint x: 848, endPoint y: 199, distance: 368.3
click at [863, 210] on input "[EMAIL_ADDRESS][DOMAIN_NAME]" at bounding box center [723, 214] width 675 height 37
paste input "[EMAIL_ADDRESS][DOMAIN_NAME]"
type input "[EMAIL_ADDRESS][DOMAIN_NAME]"
click at [494, 80] on div "Email address [EMAIL_ADDRESS][DOMAIN_NAME] Password Sign In Register as a care …" at bounding box center [722, 299] width 723 height 493
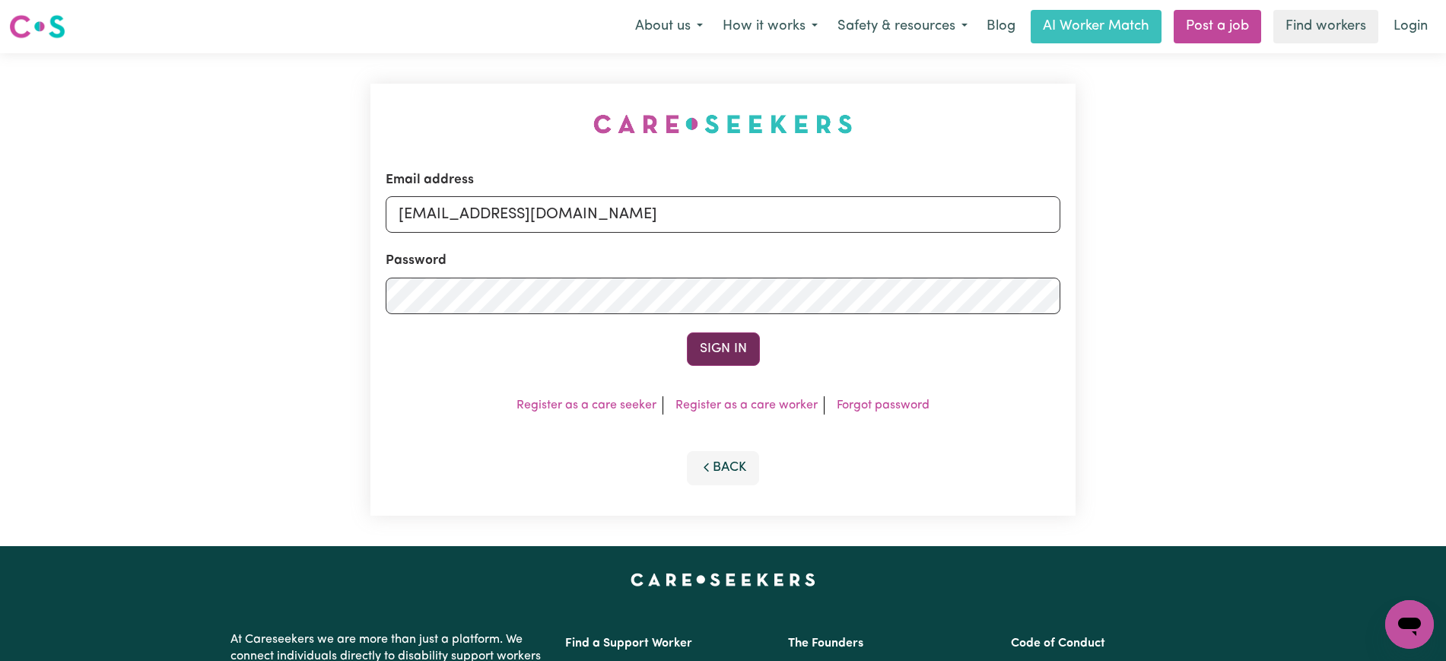
click at [734, 357] on button "Sign In" at bounding box center [723, 348] width 73 height 33
